Goal: Transaction & Acquisition: Purchase product/service

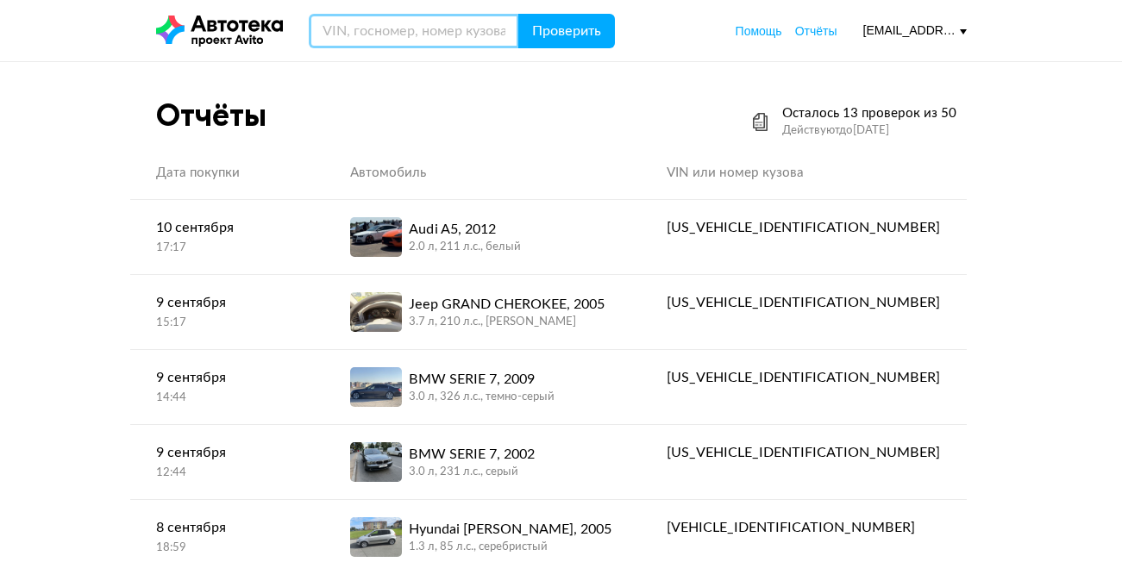
click at [372, 38] on input "text" at bounding box center [414, 31] width 210 height 34
type input "С820АА39"
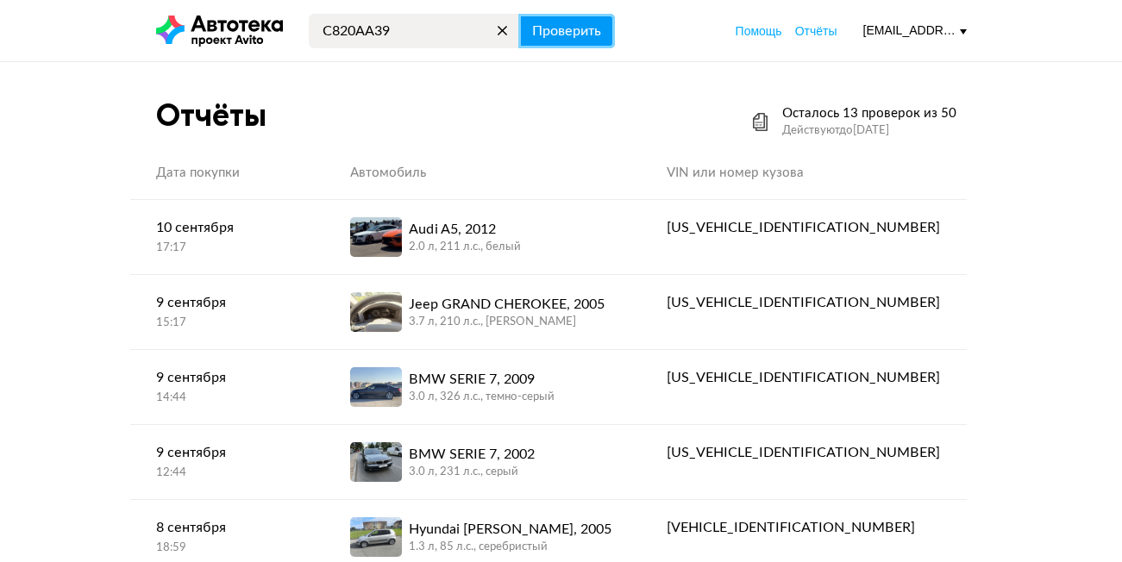
click at [598, 17] on button "Проверить" at bounding box center [566, 31] width 97 height 34
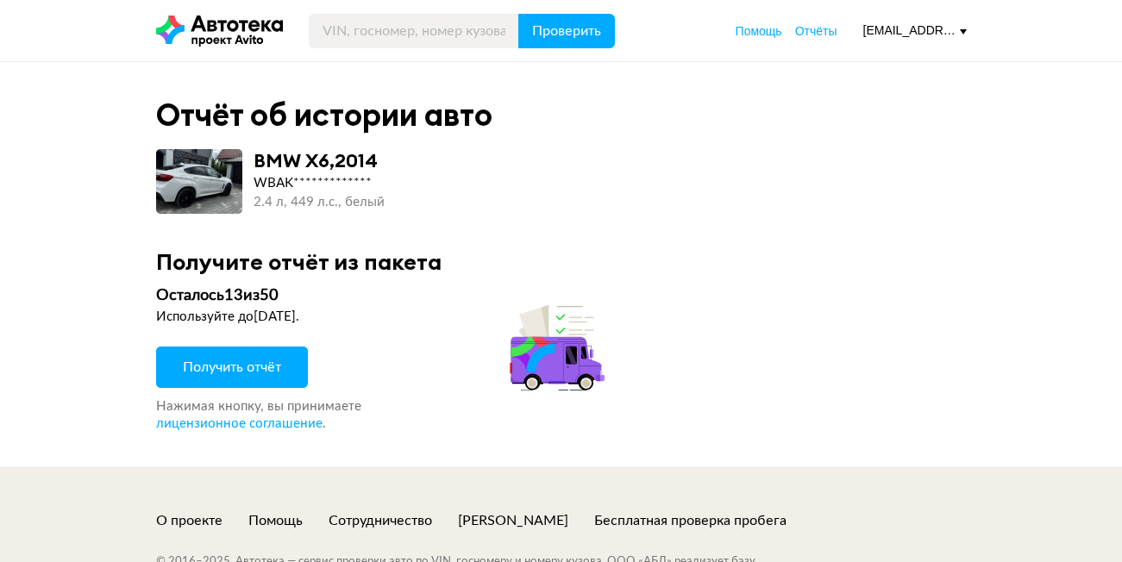
click at [297, 362] on button "Получить отчёт" at bounding box center [232, 367] width 152 height 41
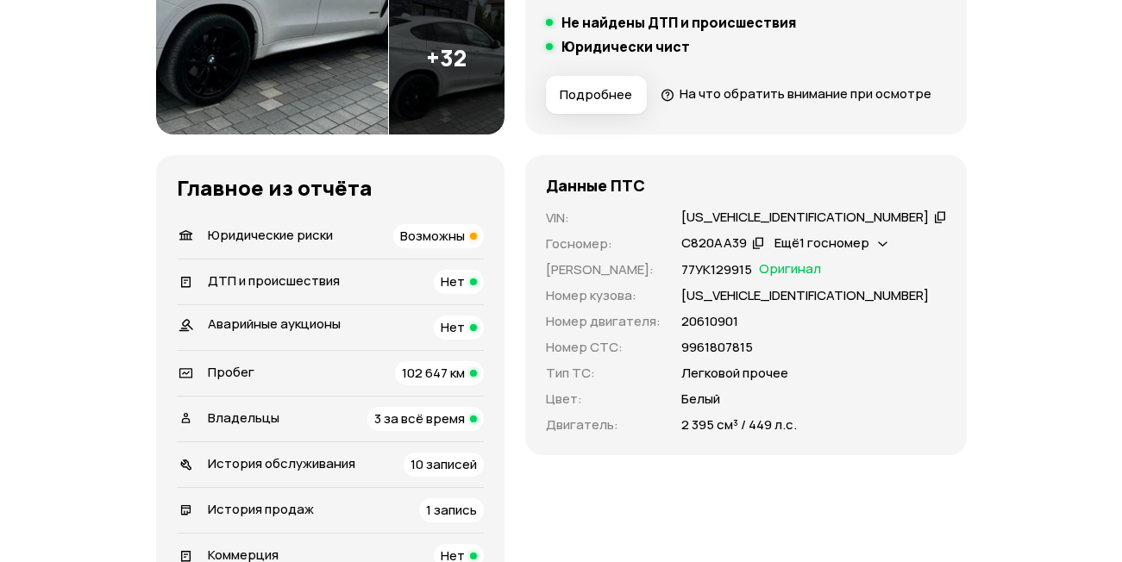
scroll to position [431, 0]
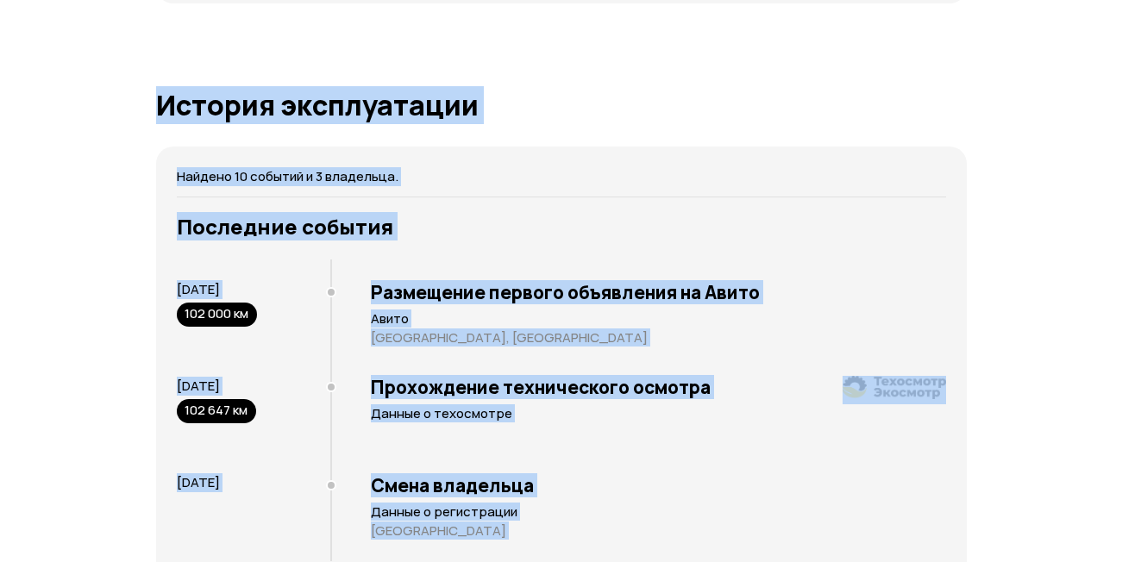
drag, startPoint x: 367, startPoint y: 535, endPoint x: 487, endPoint y: 564, distance: 123.4
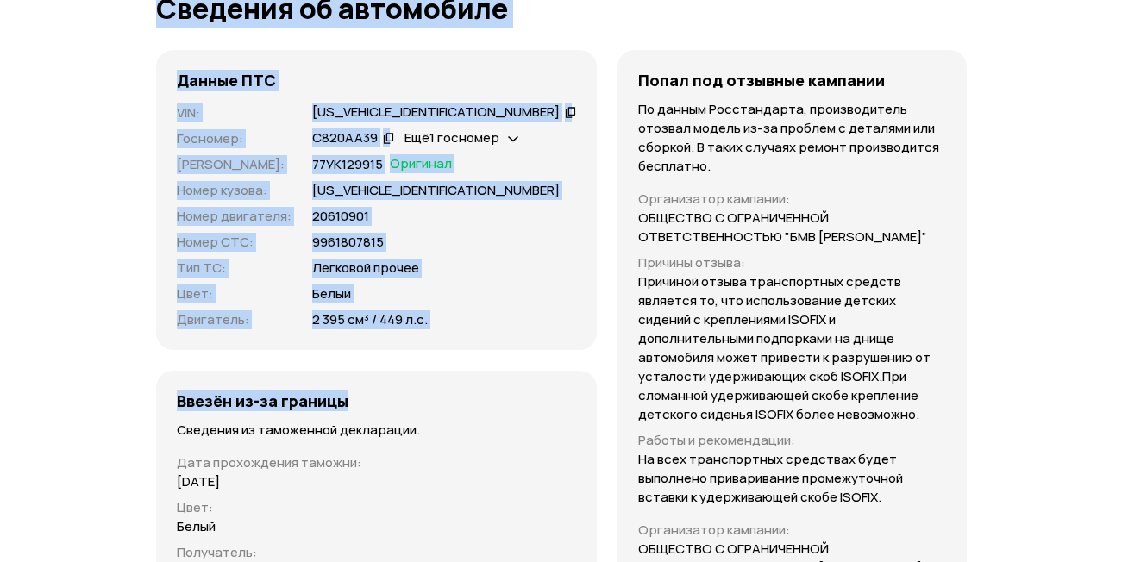
scroll to position [5332, 0]
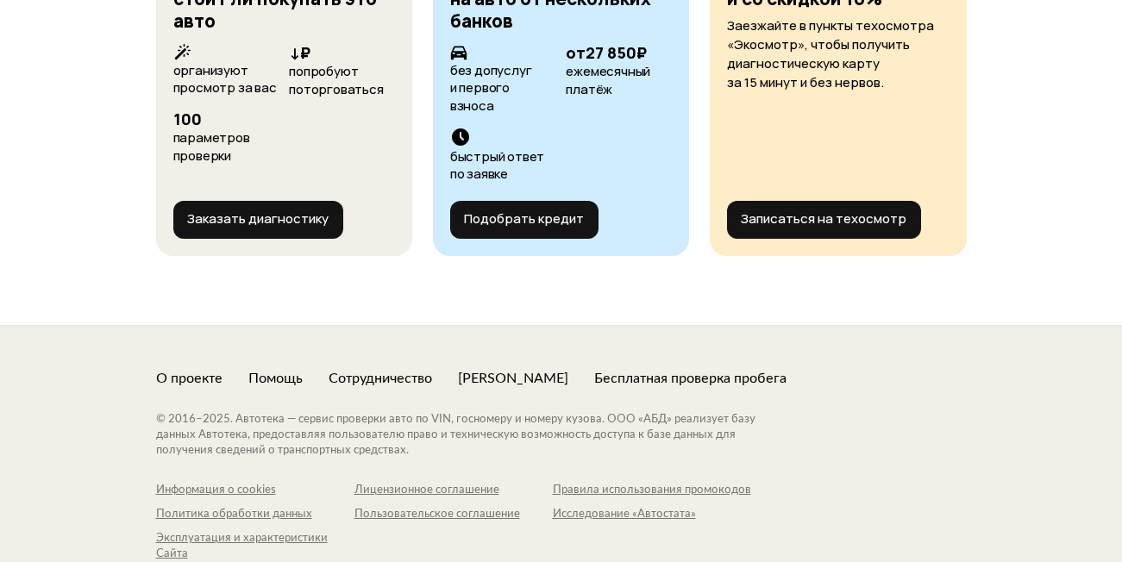
click at [4, 434] on footer "О проекте Помощь Сотрудничество [PERSON_NAME] Бесплатная проверка пробега © [DA…" at bounding box center [561, 474] width 1122 height 298
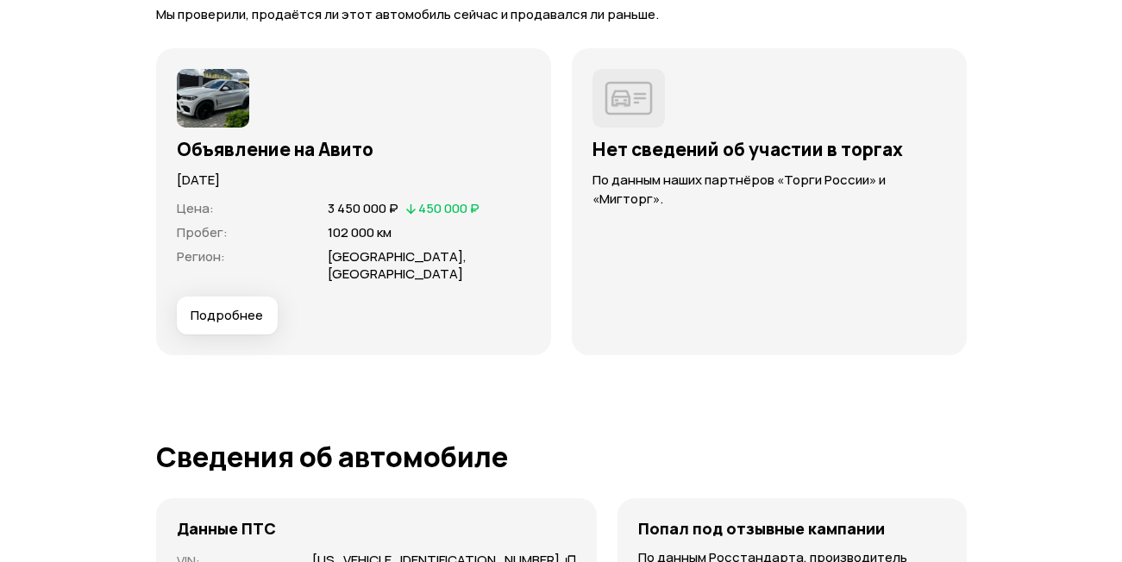
scroll to position [4869, 0]
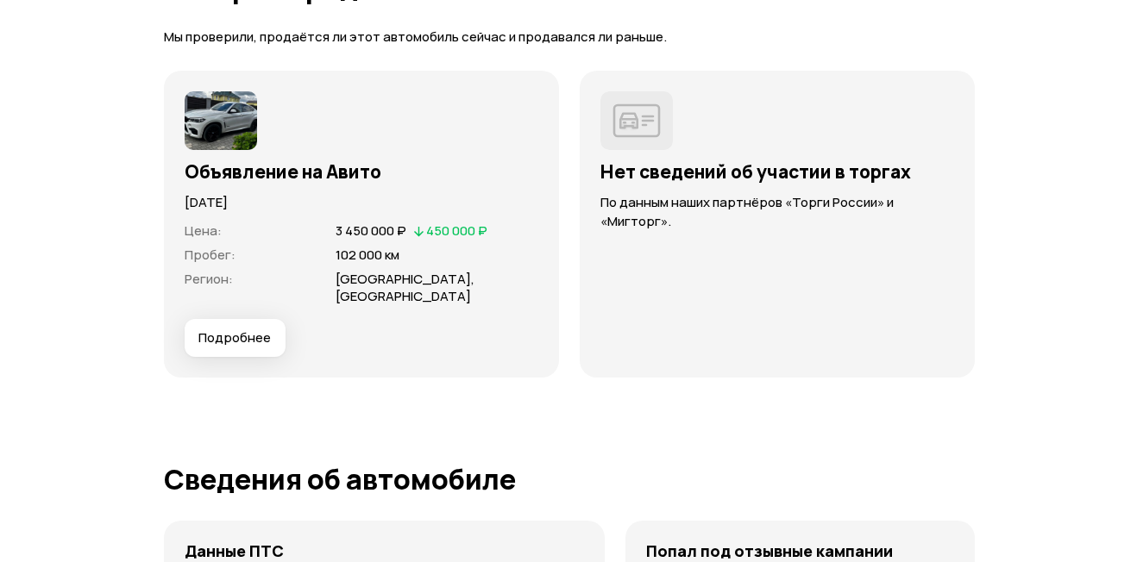
scroll to position [4837, 0]
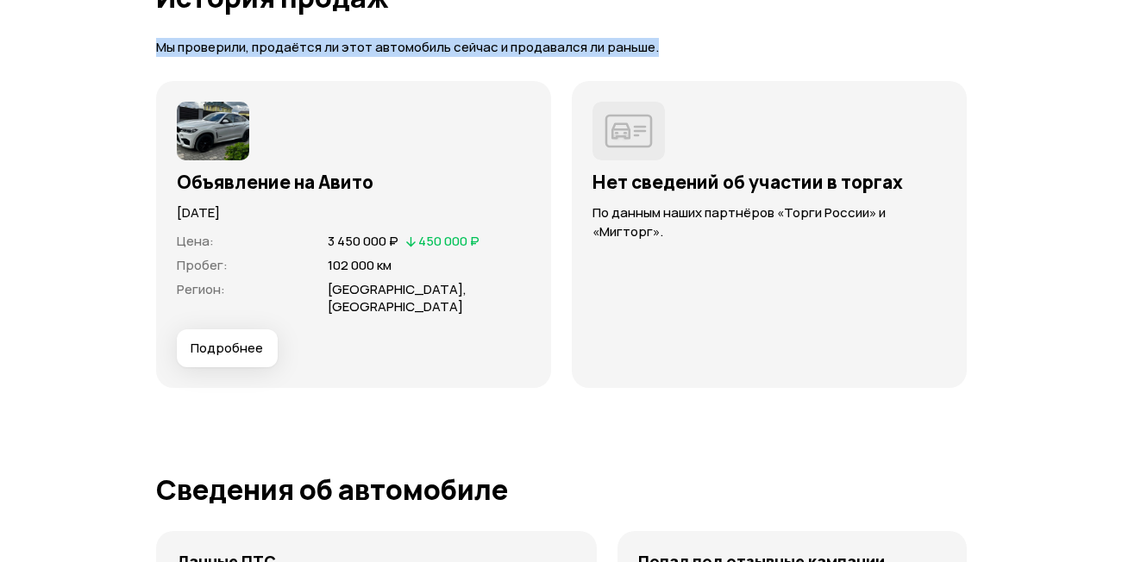
drag, startPoint x: 159, startPoint y: 25, endPoint x: 653, endPoint y: 66, distance: 495.8
click at [653, 66] on article "История продаж Мы проверили, продаётся ли этот автомобиль сейчас и продавался л…" at bounding box center [561, 185] width 811 height 406
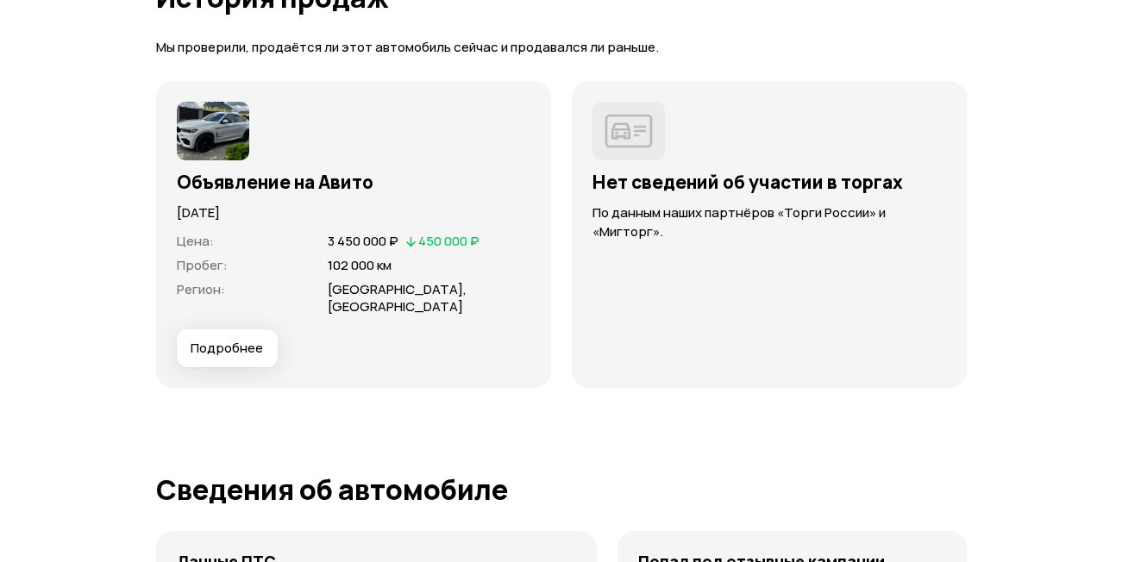
click at [559, 108] on article "История продаж Мы проверили, продаётся ли этот автомобиль сейчас и продавался л…" at bounding box center [561, 185] width 811 height 406
drag, startPoint x: 167, startPoint y: 216, endPoint x: 182, endPoint y: 199, distance: 22.6
click at [182, 199] on div "Объявление на Авито [DATE] Цена : 3 450 000 ₽   450 000 ₽ Пробег : 102 000 км Р…" at bounding box center [353, 234] width 395 height 307
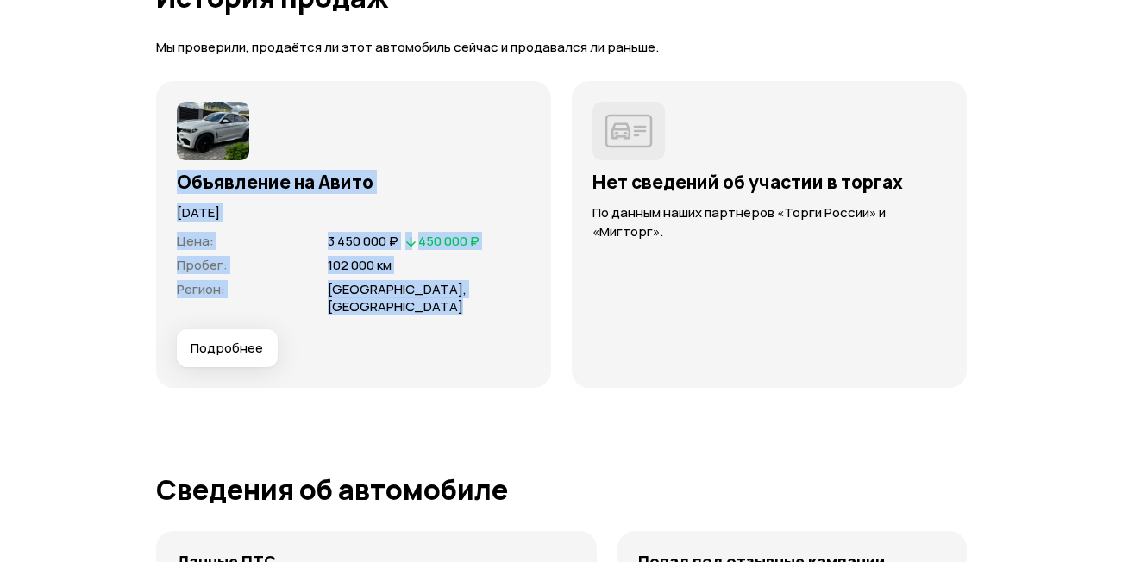
drag, startPoint x: 177, startPoint y: 202, endPoint x: 529, endPoint y: 335, distance: 376.9
click at [529, 335] on div "Объявление на Авито [DATE] Цена : 3 450 000 ₽   450 000 ₽ Пробег : 102 000 км Р…" at bounding box center [354, 235] width 354 height 266
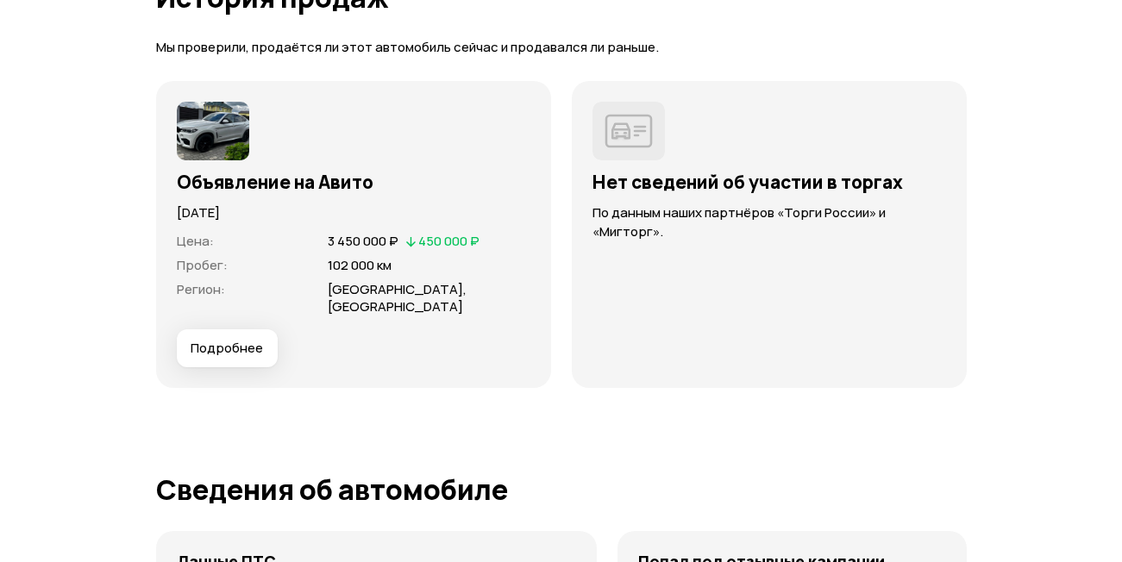
click at [570, 291] on div "Объявление на Авито [DATE] Цена : 3 450 000 ₽   450 000 ₽ Пробег : 102 000 км Р…" at bounding box center [561, 234] width 811 height 307
click at [264, 367] on button "Подробнее" at bounding box center [227, 348] width 101 height 38
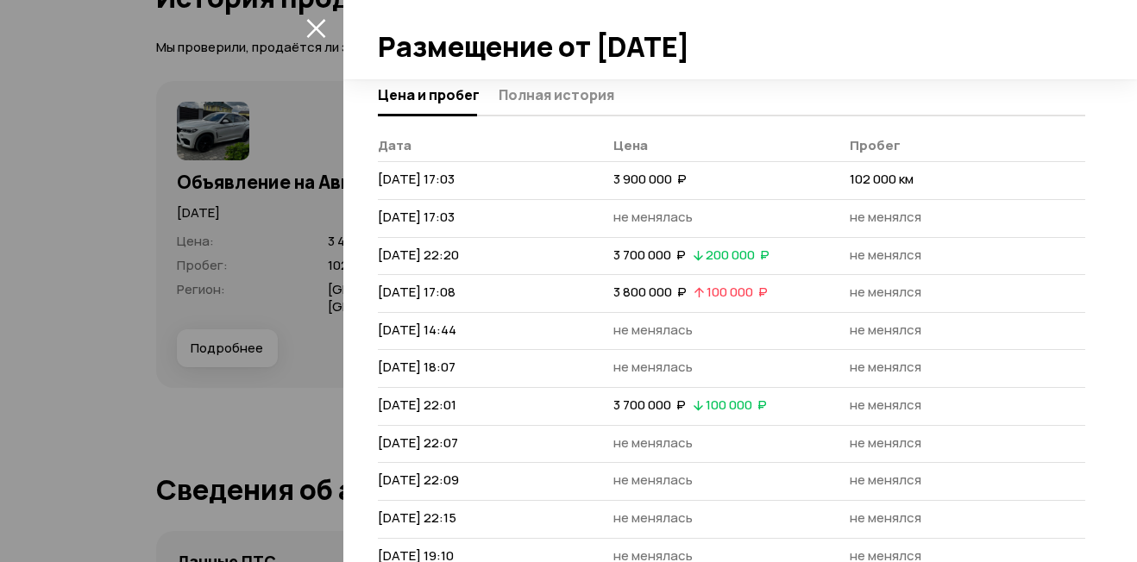
scroll to position [0, 0]
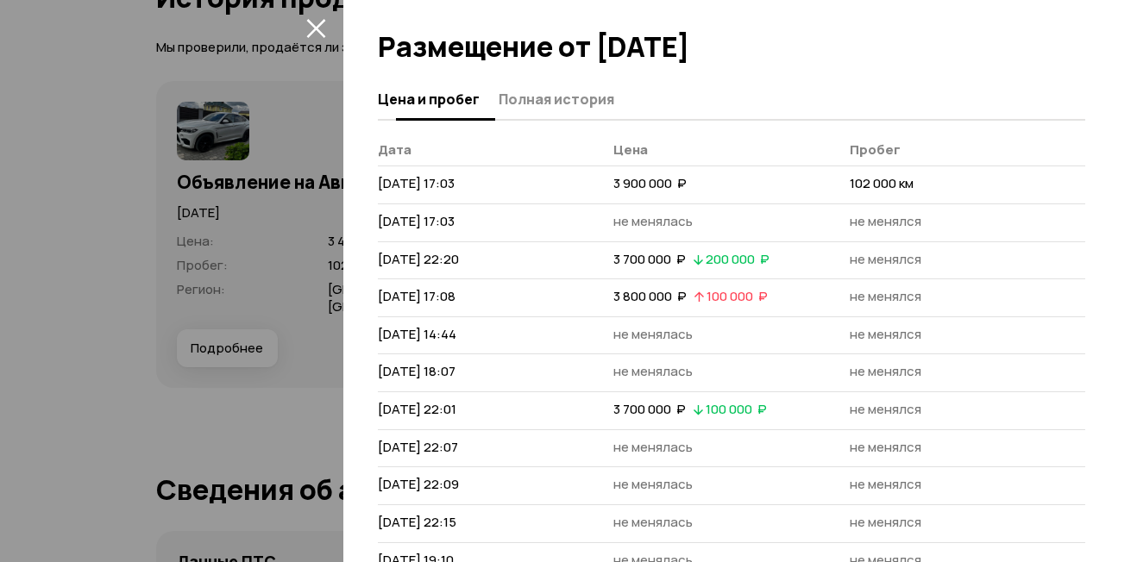
click at [598, 103] on span "Полная история" at bounding box center [556, 99] width 116 height 17
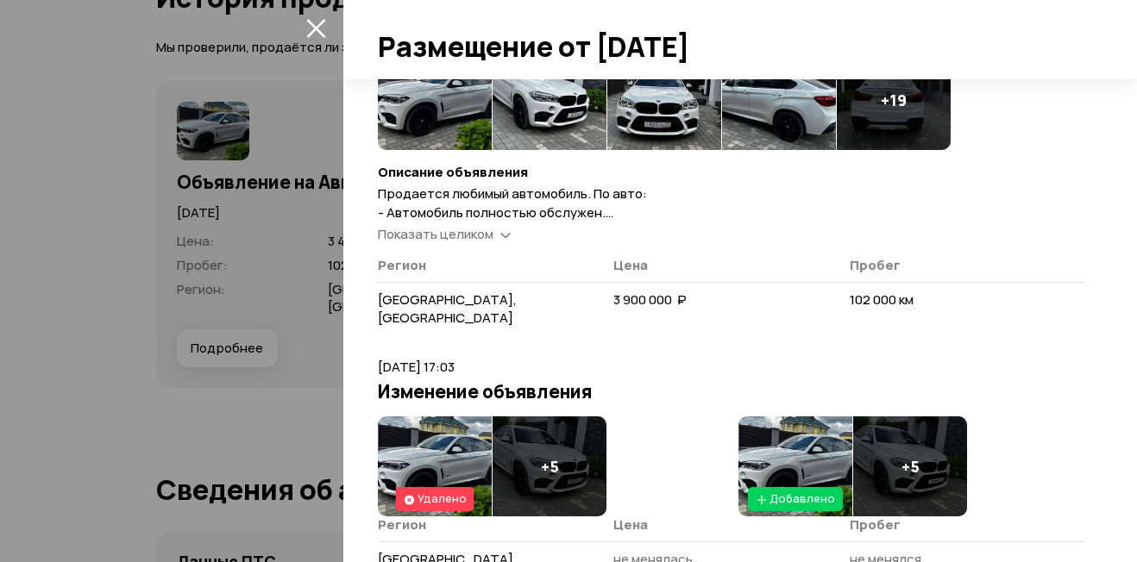
scroll to position [172, 0]
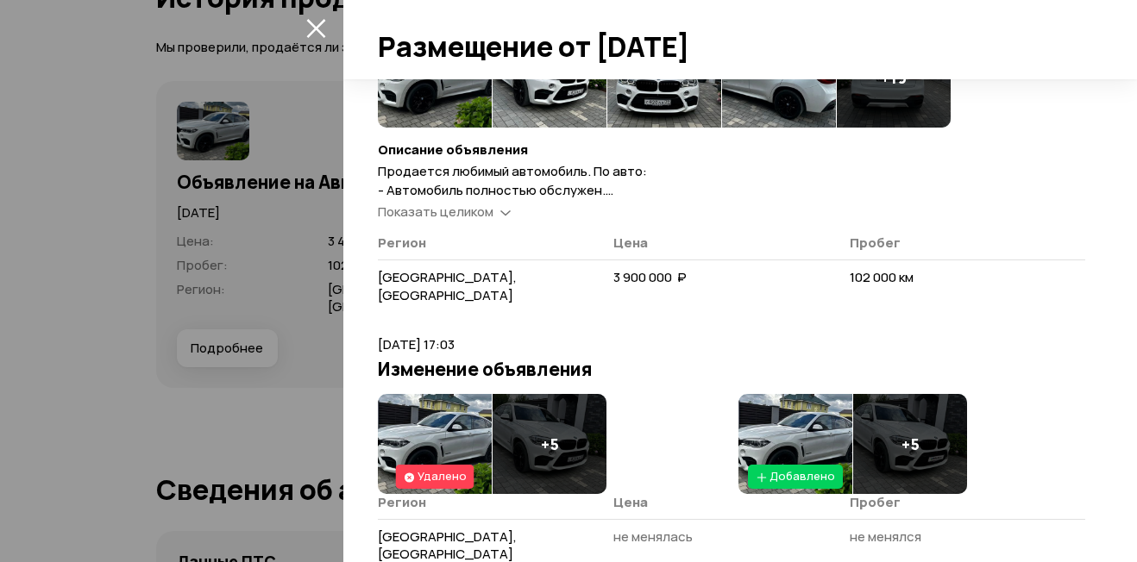
click at [480, 197] on span "Продается любимый автомобиль. По авто: - Автомобиль полностью обслужен. - ⁠Свое…" at bounding box center [724, 351] width 692 height 379
click at [485, 211] on span "Показать целиком" at bounding box center [436, 212] width 116 height 18
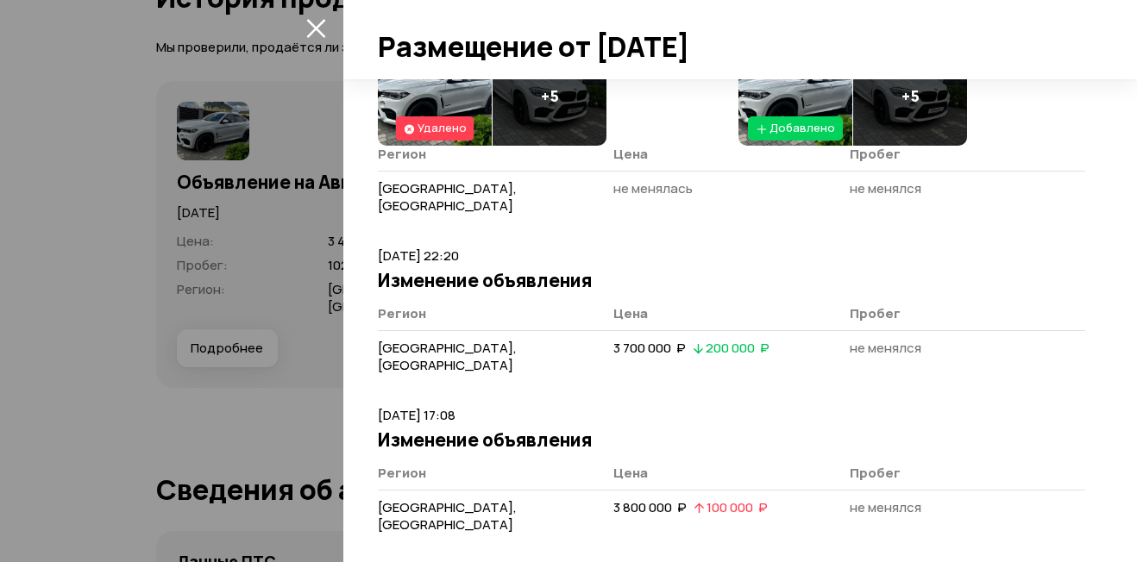
scroll to position [1466, 0]
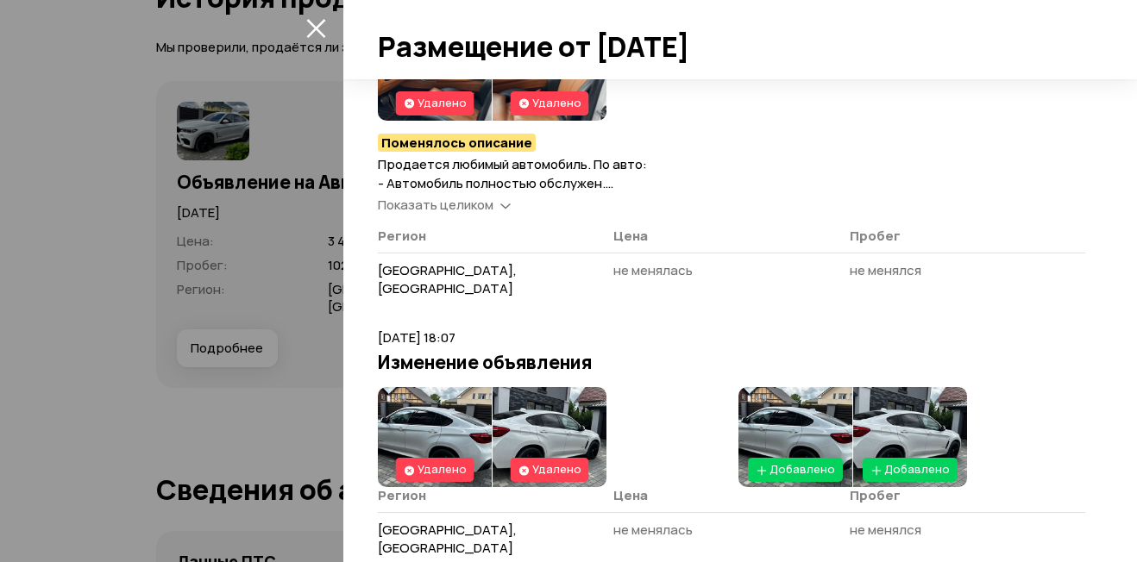
click at [477, 212] on span "Показать целиком" at bounding box center [436, 205] width 116 height 18
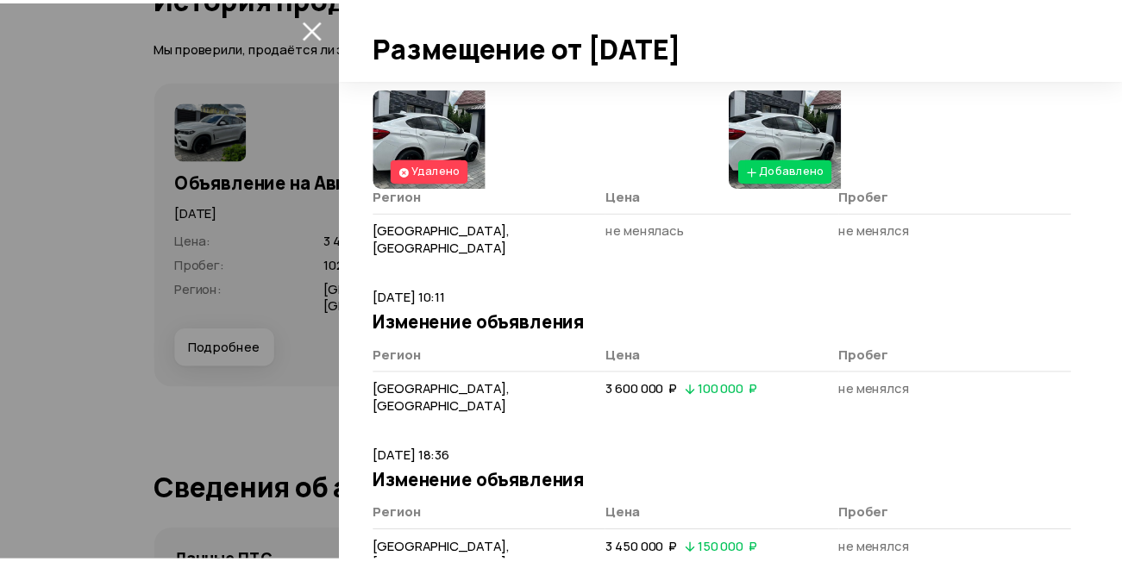
scroll to position [4630, 0]
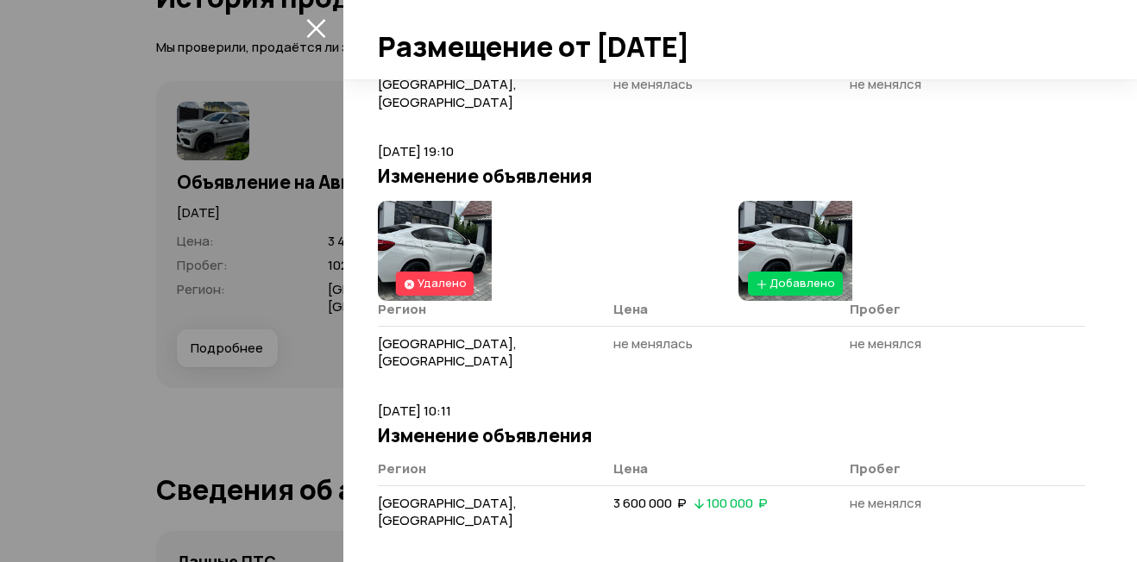
click at [318, 25] on icon "закрыть" at bounding box center [315, 28] width 19 height 19
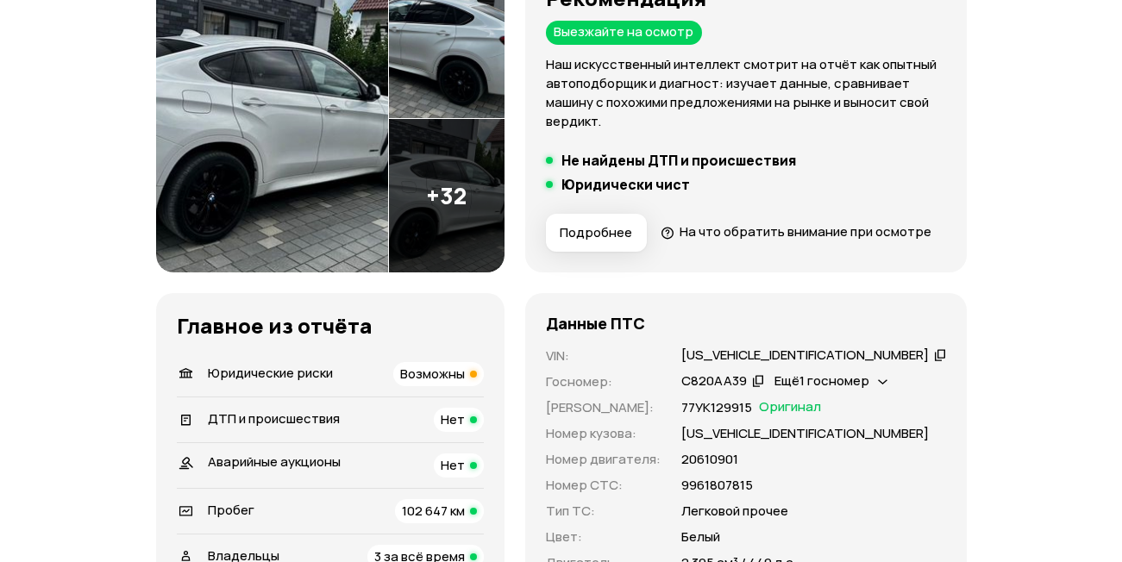
scroll to position [0, 0]
